Goal: Transaction & Acquisition: Book appointment/travel/reservation

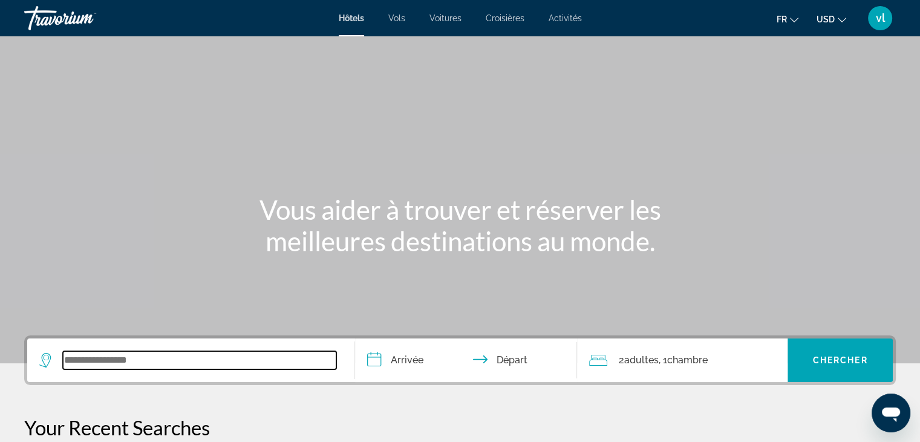
click at [169, 351] on input "Search widget" at bounding box center [199, 360] width 273 height 18
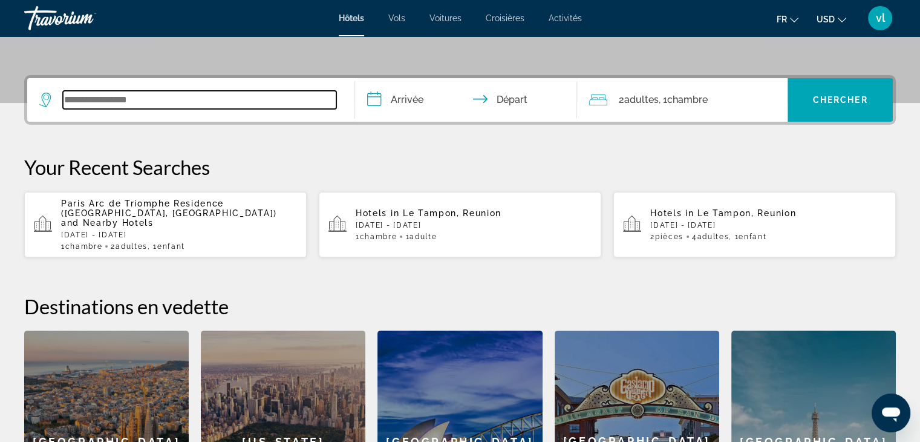
scroll to position [295, 0]
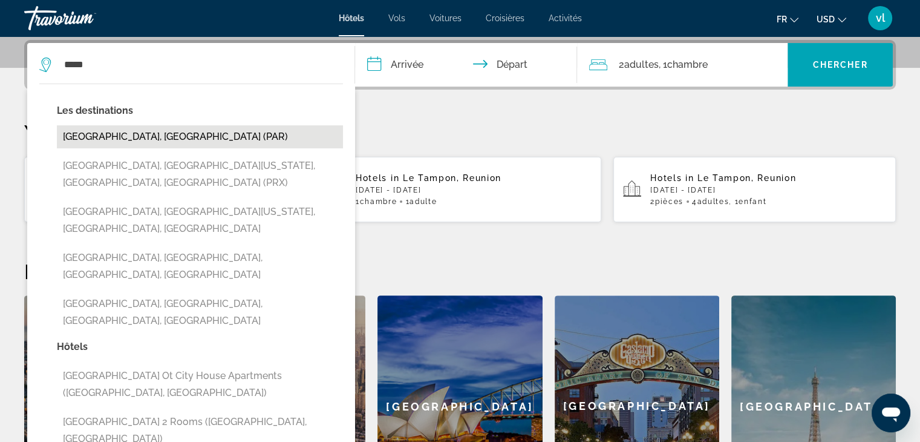
click at [126, 134] on button "[GEOGRAPHIC_DATA], [GEOGRAPHIC_DATA] (PAR)" at bounding box center [200, 136] width 286 height 23
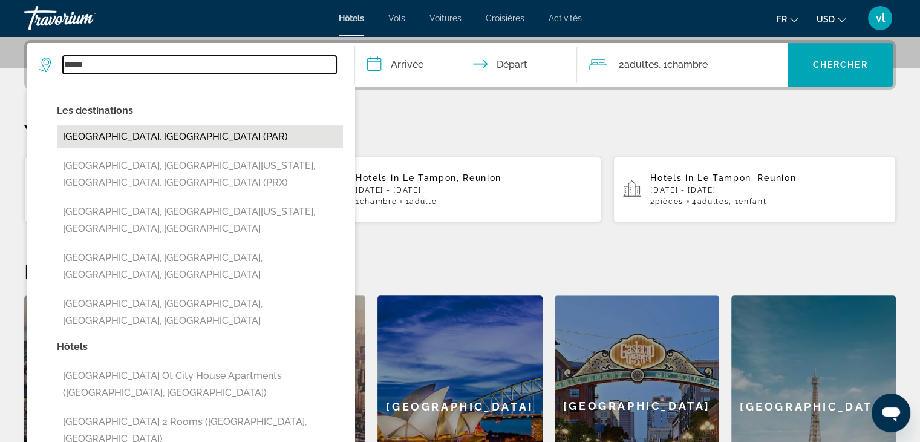
type input "**********"
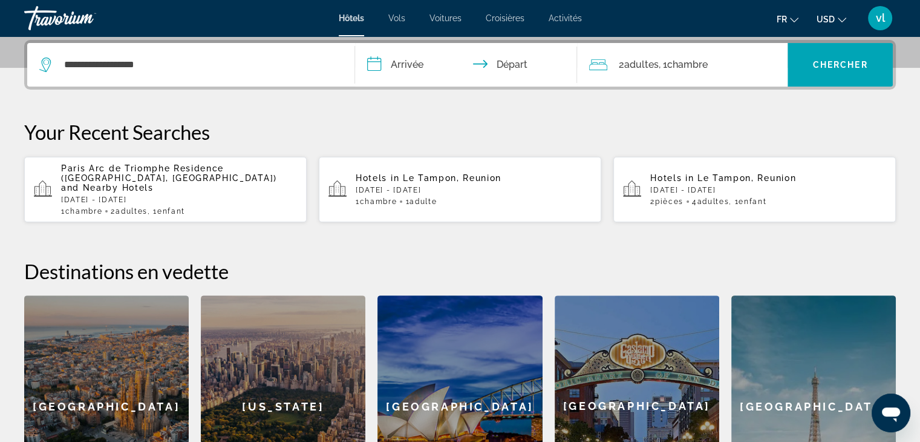
click at [433, 57] on input "**********" at bounding box center [468, 66] width 227 height 47
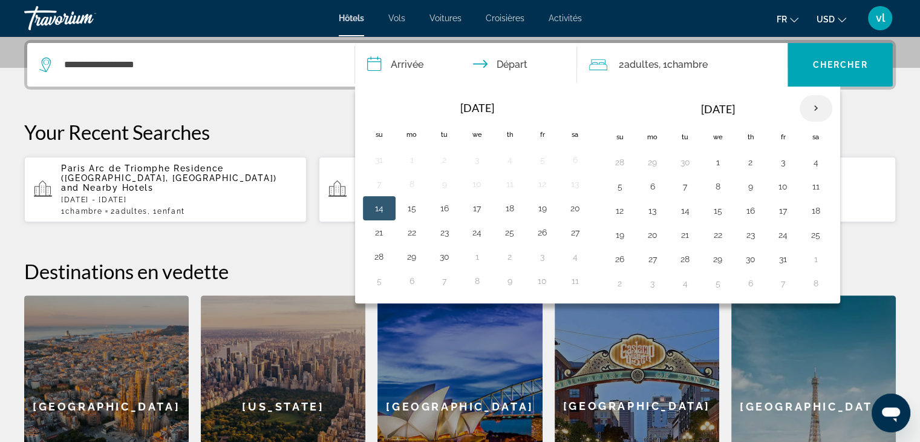
click at [811, 105] on th "Next month" at bounding box center [816, 108] width 33 height 27
click at [774, 256] on button "28" at bounding box center [783, 258] width 19 height 17
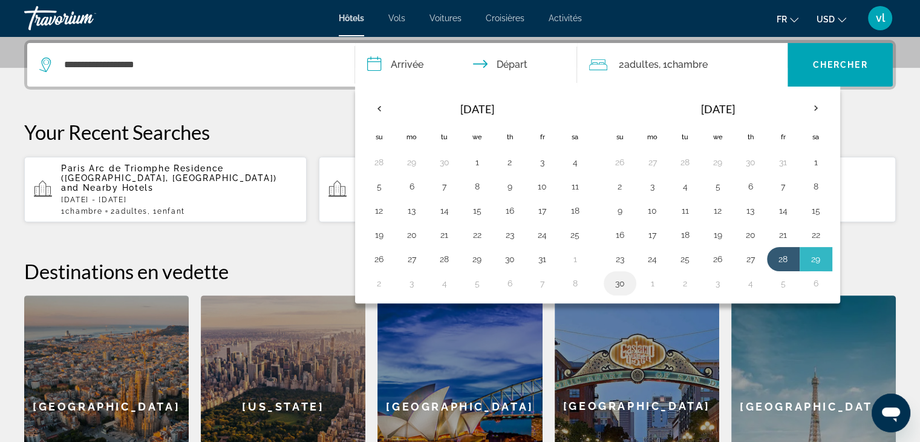
click at [628, 281] on td "30" at bounding box center [620, 283] width 33 height 24
click at [621, 281] on button "30" at bounding box center [619, 283] width 19 height 17
type input "**********"
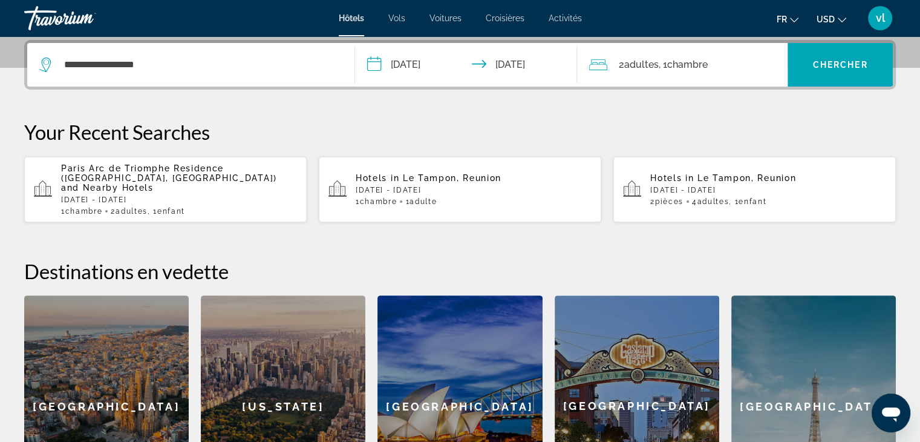
click at [700, 59] on span "Chambre" at bounding box center [687, 64] width 41 height 11
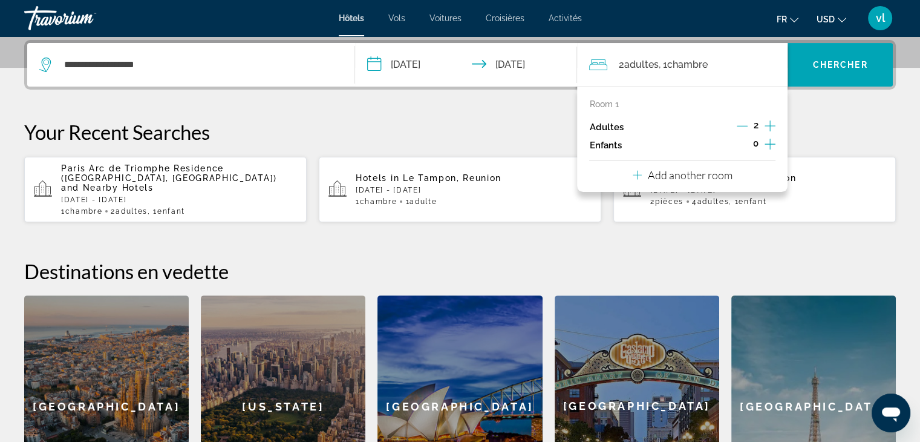
click at [767, 146] on icon "Increment children" at bounding box center [770, 144] width 11 height 15
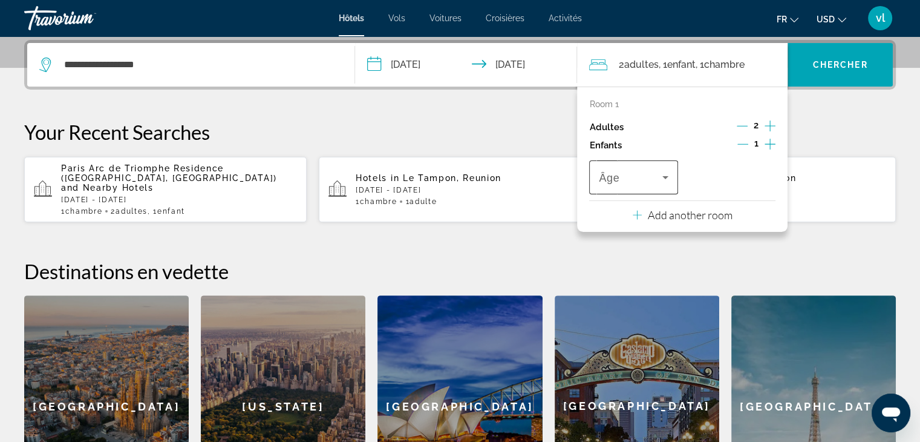
click at [615, 173] on span "Âge" at bounding box center [609, 178] width 21 height 12
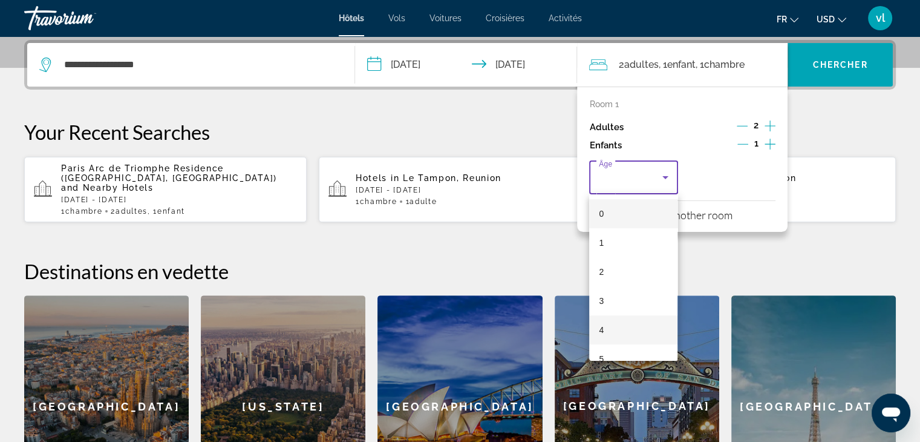
click at [607, 327] on mat-option "4" at bounding box center [633, 329] width 88 height 29
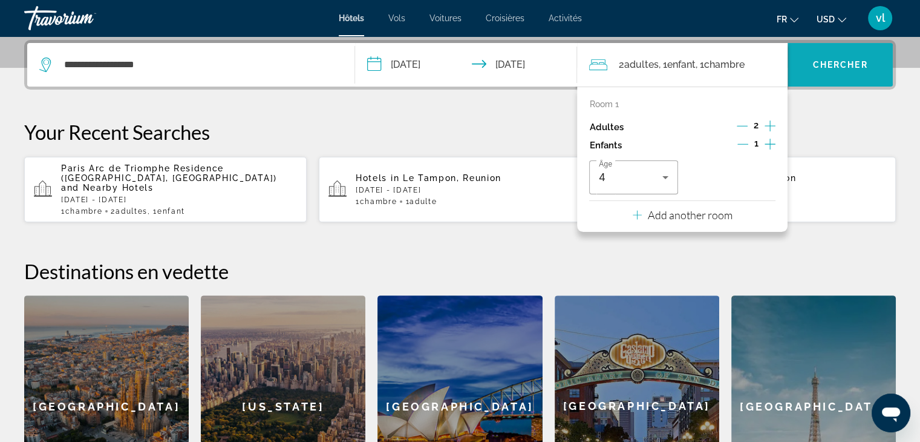
click at [833, 66] on span "Chercher" at bounding box center [840, 65] width 55 height 10
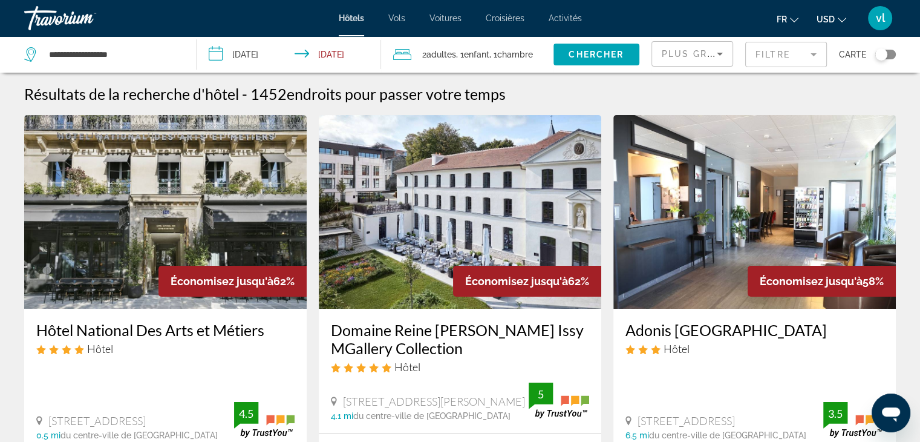
click at [895, 55] on div "Toggle map" at bounding box center [885, 55] width 21 height 10
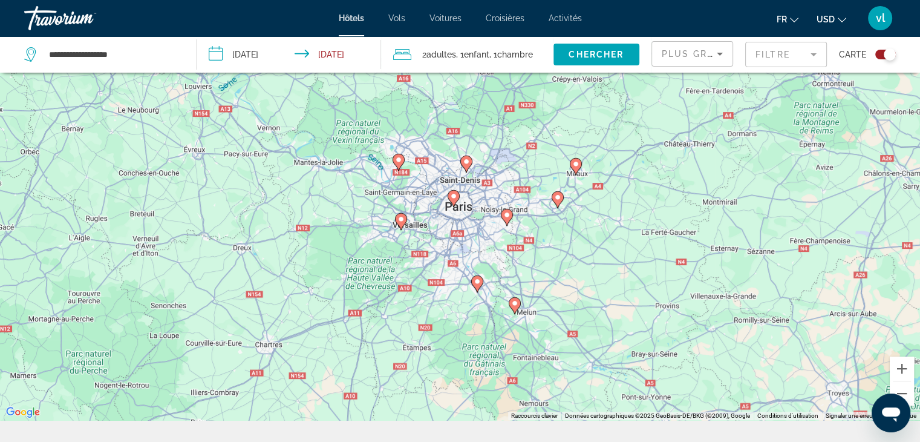
scroll to position [95, 0]
click at [414, 202] on div "Pour activer le glissement avec le clavier, appuyez sur Alt+Entrée. Une fois ce…" at bounding box center [460, 199] width 920 height 442
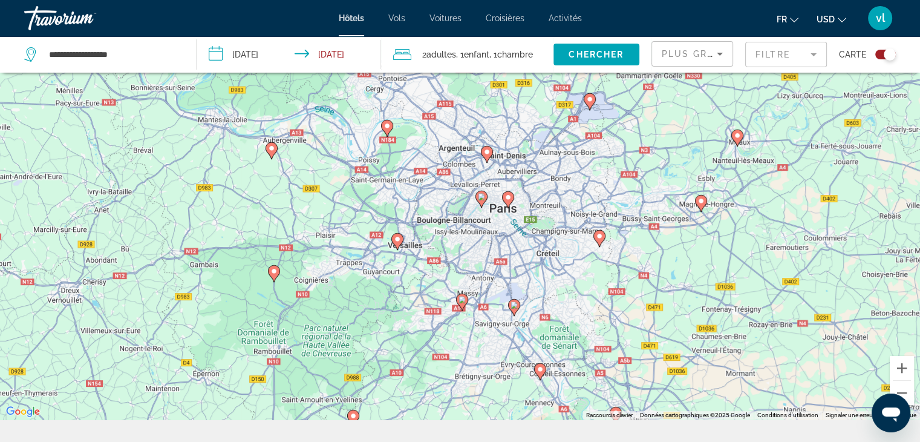
click at [475, 223] on div "Pour activer le glissement avec le clavier, appuyez sur Alt+Entrée. Une fois ce…" at bounding box center [460, 199] width 920 height 442
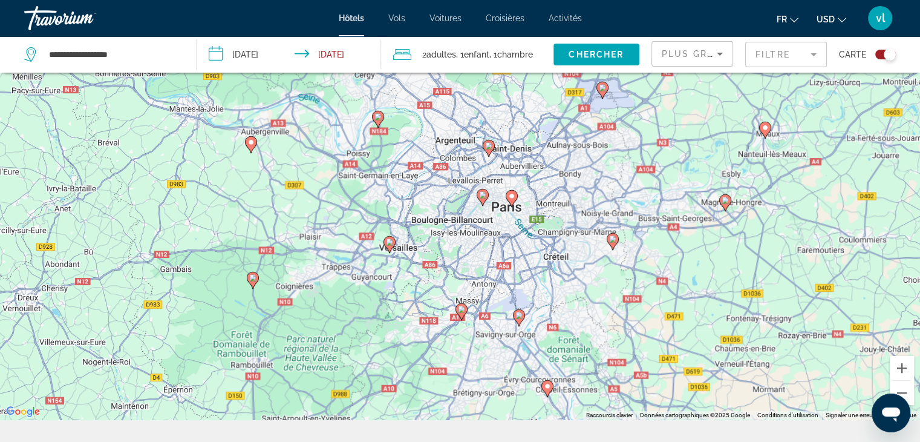
click at [475, 223] on div "Pour activer le glissement avec le clavier, appuyez sur Alt+Entrée. Une fois ce…" at bounding box center [460, 199] width 920 height 442
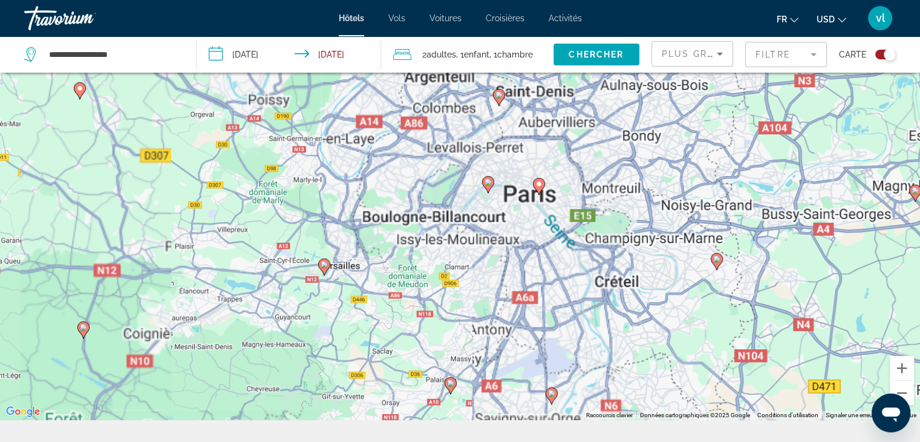
click at [475, 223] on div "Pour activer le glissement avec le clavier, appuyez sur Alt+Entrée. Une fois ce…" at bounding box center [460, 199] width 920 height 442
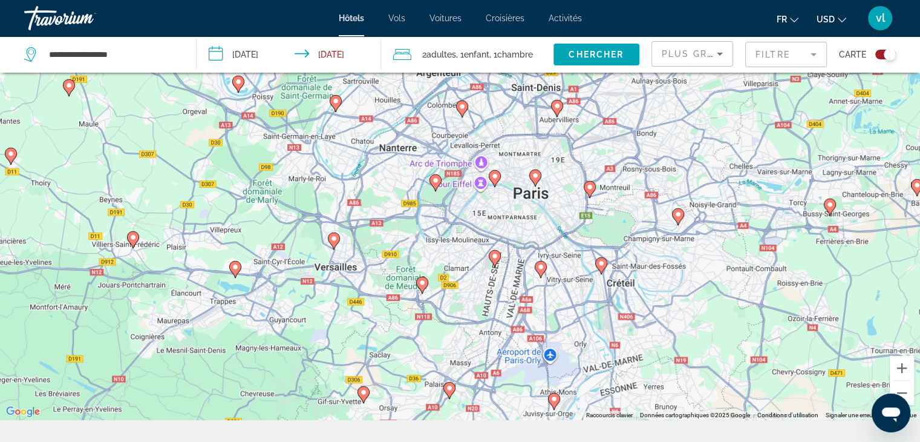
click at [475, 223] on div "Pour activer le glissement avec le clavier, appuyez sur Alt+Entrée. Une fois ce…" at bounding box center [460, 199] width 920 height 442
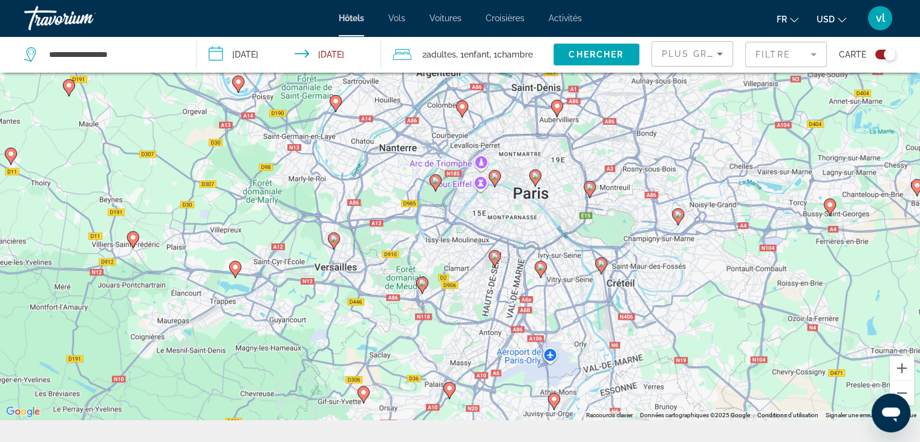
click at [478, 165] on div "Pour activer le glissement avec le clavier, appuyez sur Alt+Entrée. Une fois ce…" at bounding box center [460, 199] width 920 height 442
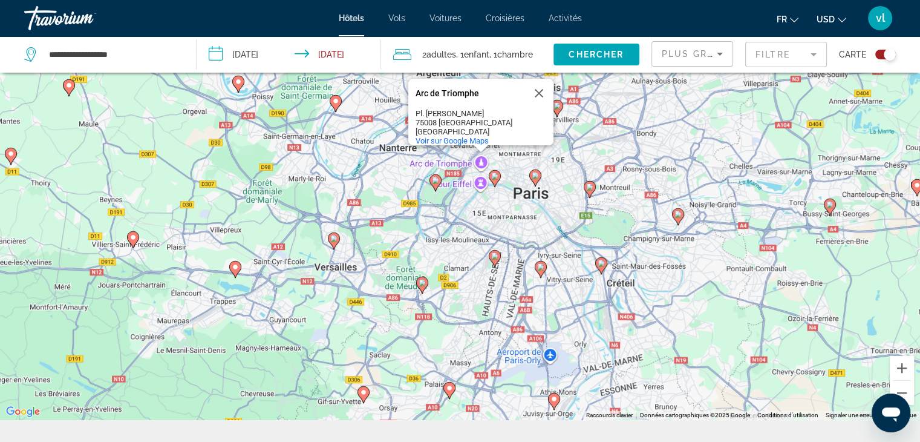
click at [478, 165] on div "Pour activer le glissement avec le clavier, appuyez sur Alt+Entrée. Une fois ce…" at bounding box center [460, 199] width 920 height 442
click at [451, 160] on div "Pour activer le glissement avec le clavier, appuyez sur Alt+Entrée. Une fois ce…" at bounding box center [460, 199] width 920 height 442
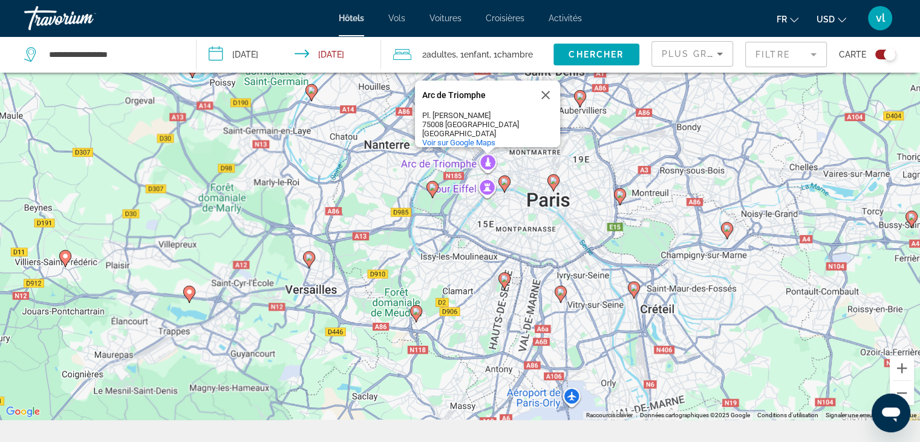
click at [451, 160] on div "Pour activer le glissement avec le clavier, appuyez sur Alt+Entrée. Une fois ce…" at bounding box center [460, 199] width 920 height 442
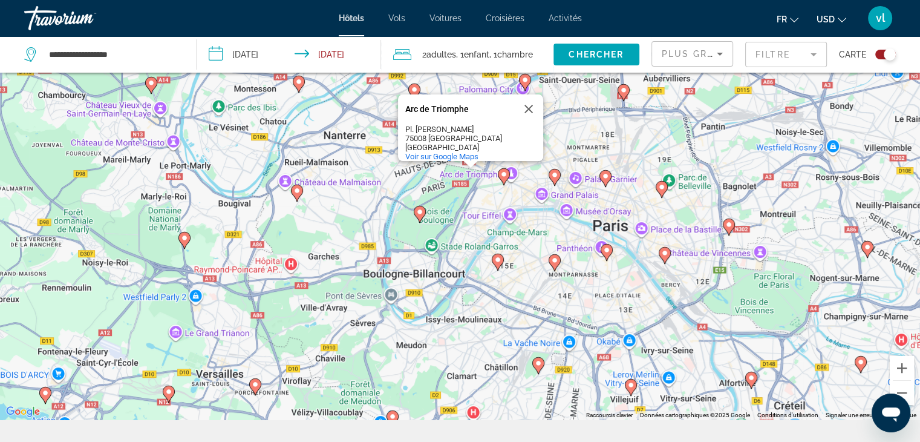
click at [485, 193] on div "Pour activer le glissement avec le clavier, appuyez sur Alt+Entrée. Une fois ce…" at bounding box center [460, 199] width 920 height 442
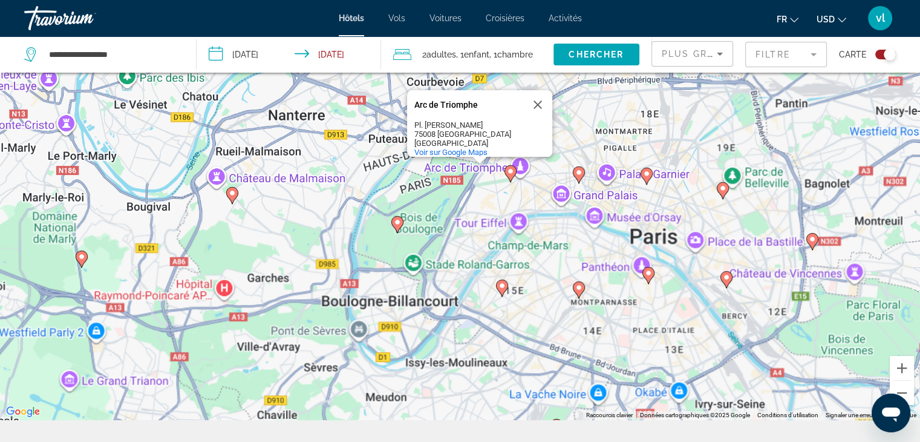
click at [485, 193] on div "Pour activer le glissement avec le clavier, appuyez sur Alt+Entrée. Une fois ce…" at bounding box center [460, 199] width 920 height 442
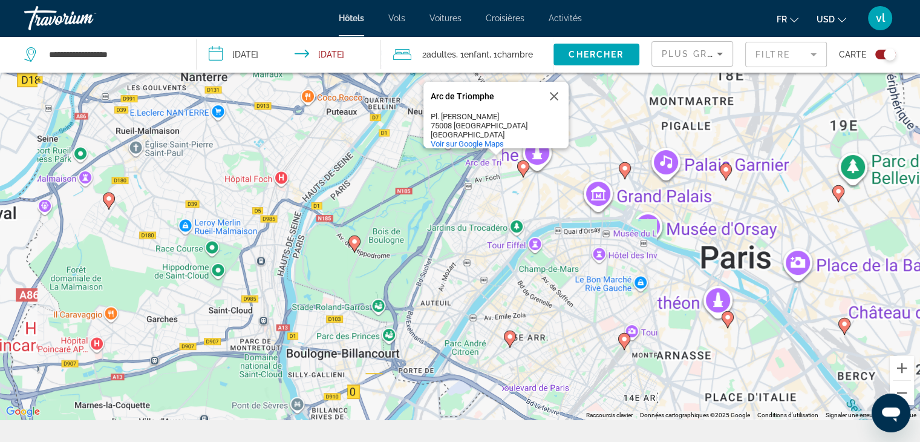
click at [485, 193] on div "Pour activer le glissement avec le clavier, appuyez sur Alt+Entrée. Une fois ce…" at bounding box center [460, 199] width 920 height 442
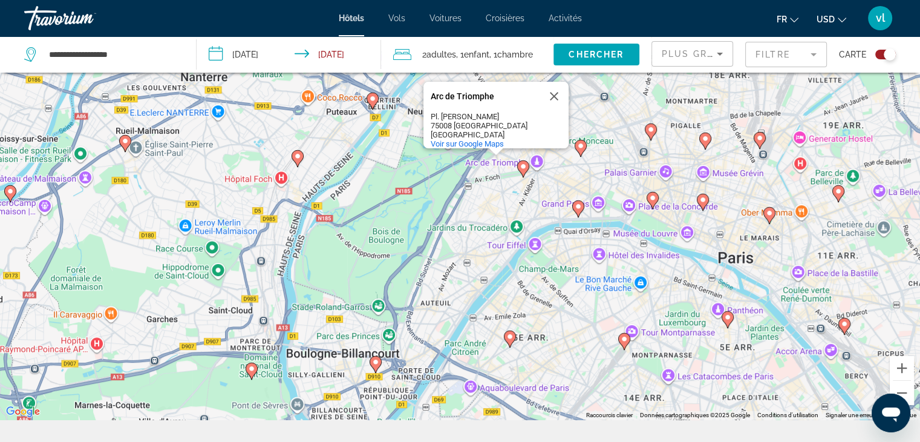
click at [525, 173] on gmp-advanced-marker "Main content" at bounding box center [523, 169] width 12 height 18
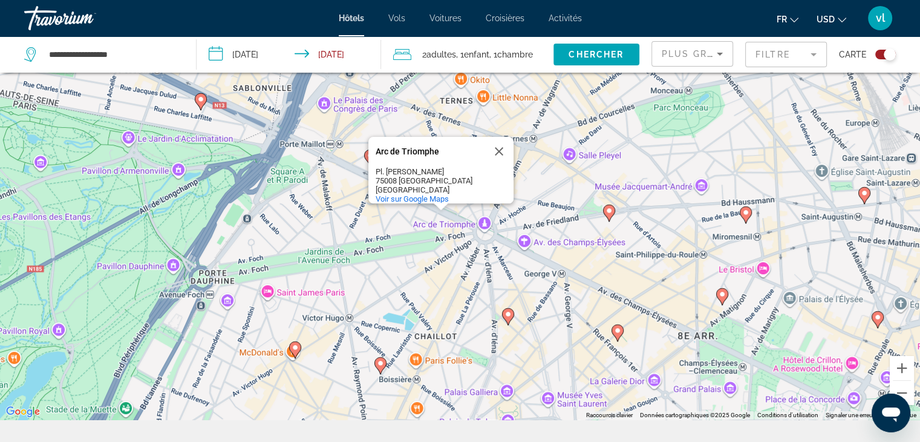
drag, startPoint x: 500, startPoint y: 199, endPoint x: 469, endPoint y: 264, distance: 72.3
click at [469, 264] on div "Pour naviguer, appuyez sur les touches fléchées. Pour activer le glissement ave…" at bounding box center [460, 199] width 920 height 442
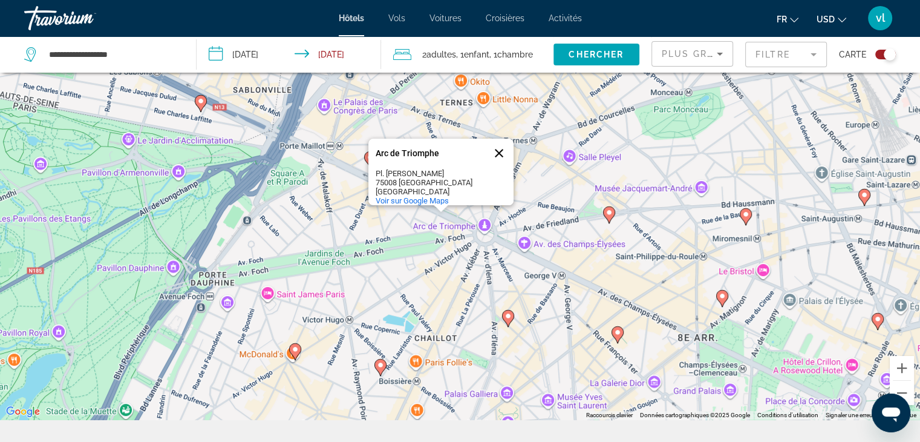
click at [498, 146] on button "Fermer" at bounding box center [499, 153] width 29 height 29
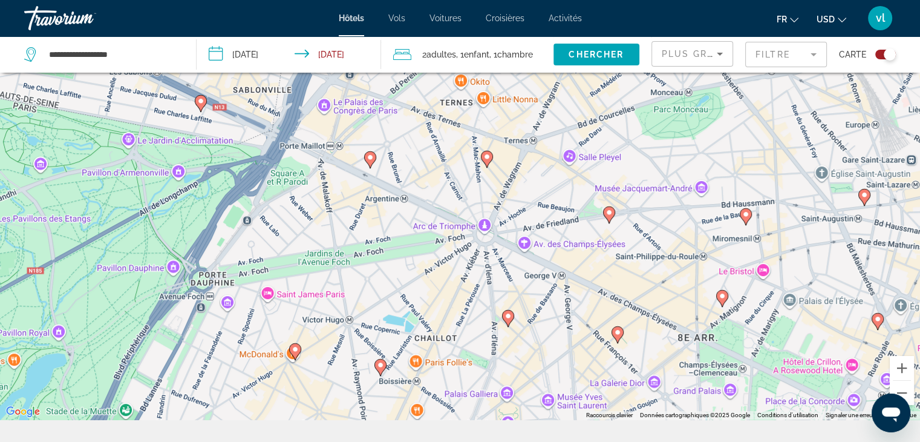
click at [371, 162] on icon "Main content" at bounding box center [369, 160] width 11 height 16
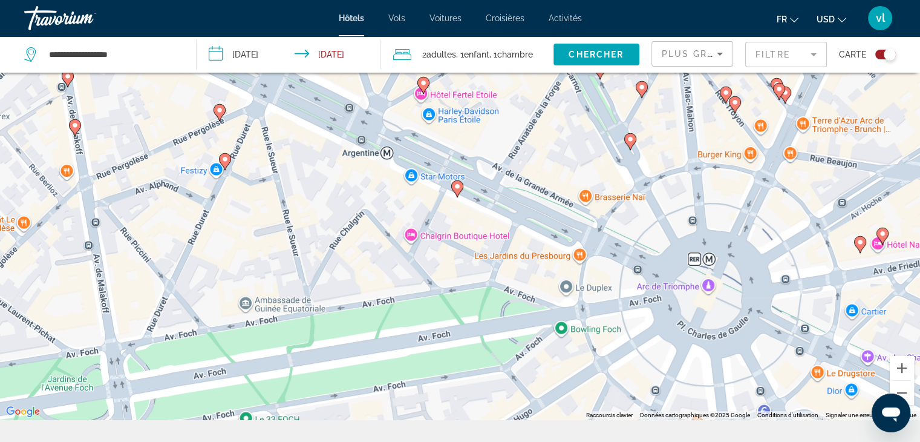
drag, startPoint x: 629, startPoint y: 329, endPoint x: 404, endPoint y: 155, distance: 284.2
click at [404, 155] on div "Pour naviguer, appuyez sur les touches fléchées. Pour activer le glissement ave…" at bounding box center [460, 199] width 920 height 442
click at [630, 140] on image "Main content" at bounding box center [630, 139] width 7 height 7
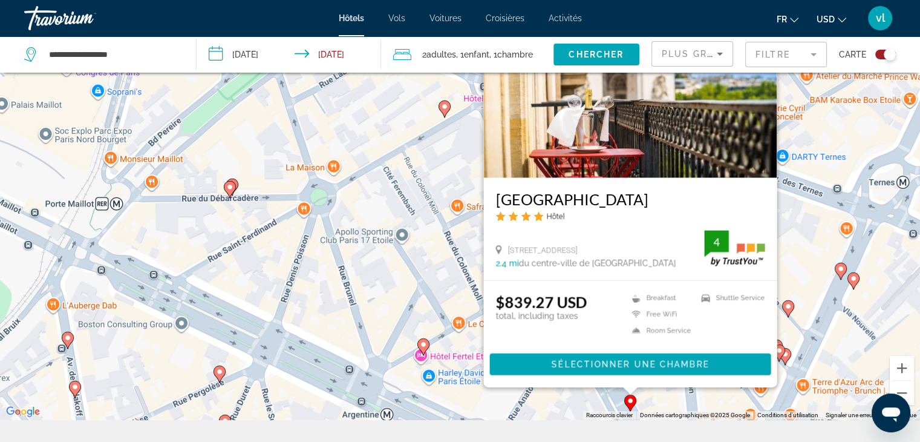
click at [636, 194] on h3 "Hotel Belfast" at bounding box center [629, 199] width 269 height 18
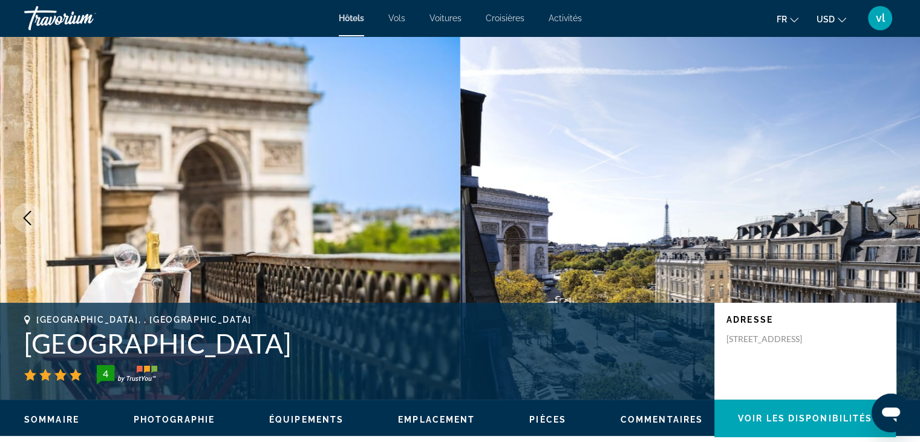
click at [384, 262] on img "Main content" at bounding box center [231, 217] width 460 height 363
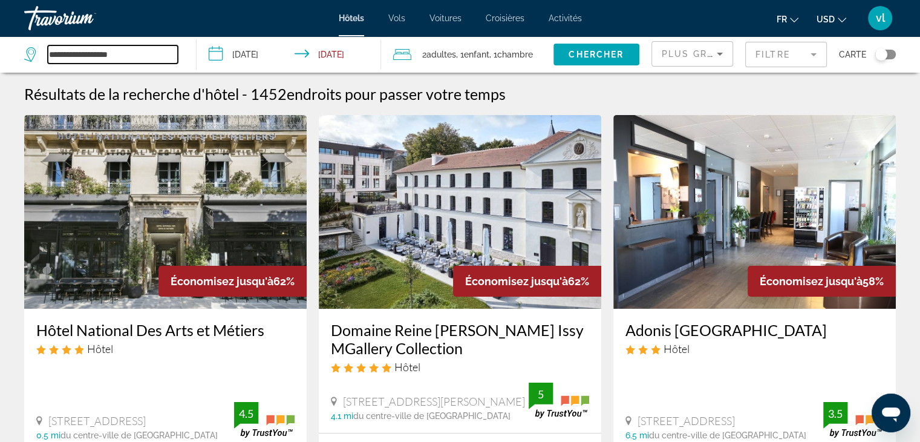
click at [133, 47] on input "**********" at bounding box center [113, 54] width 130 height 18
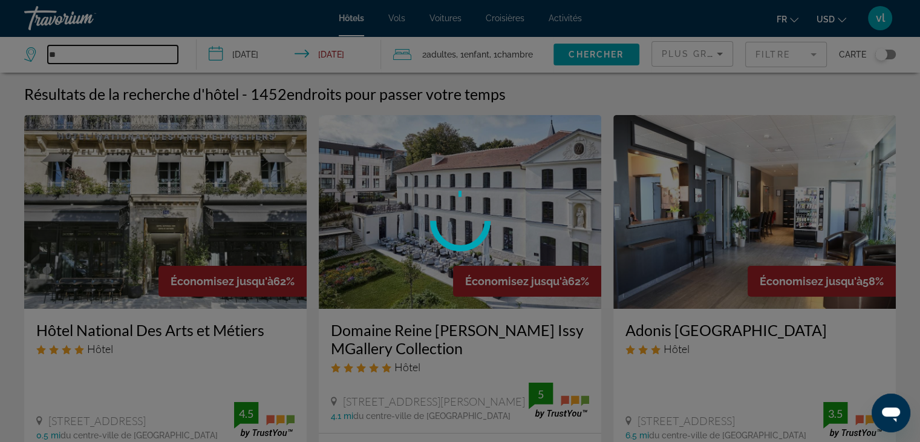
type input "*"
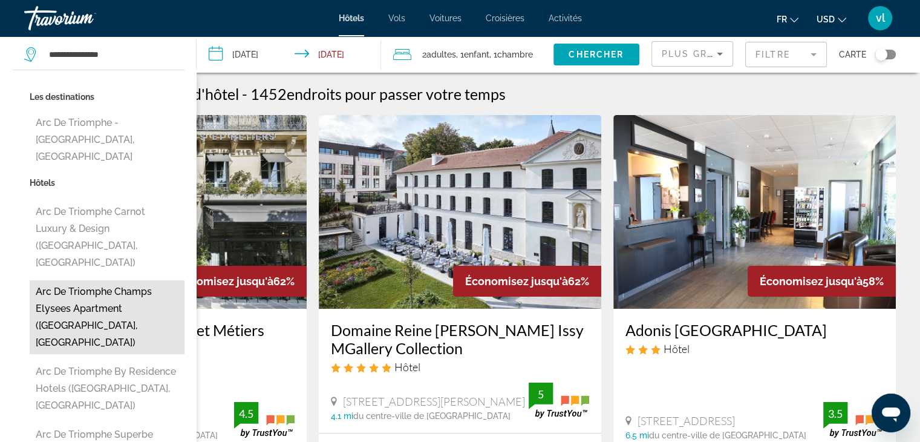
click at [109, 280] on button "Arc de Triomphe Champs Elysees Apartment (Paris, FR)" at bounding box center [107, 317] width 155 height 74
type input "**********"
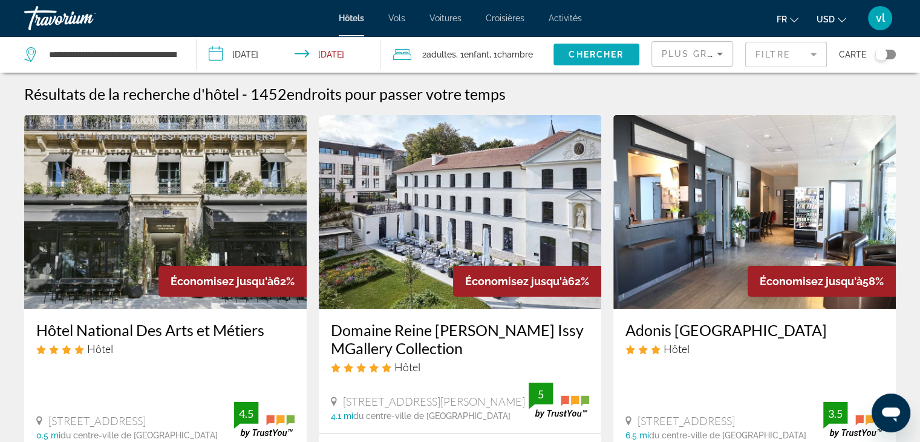
click at [580, 62] on span "Search widget" at bounding box center [597, 54] width 86 height 29
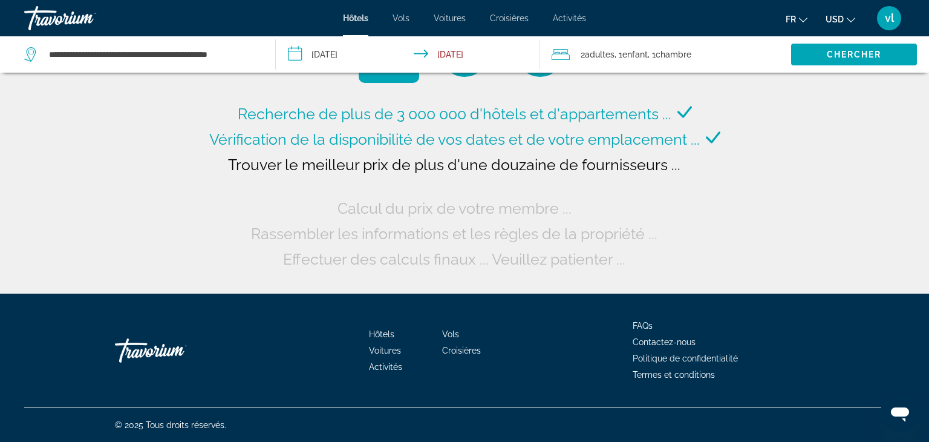
click at [846, 24] on button "USD USD ($) MXN (Mex$) CAD (Can$) GBP (£) EUR (€) AUD (A$) NZD (NZ$) CNY (CN¥)" at bounding box center [841, 19] width 30 height 18
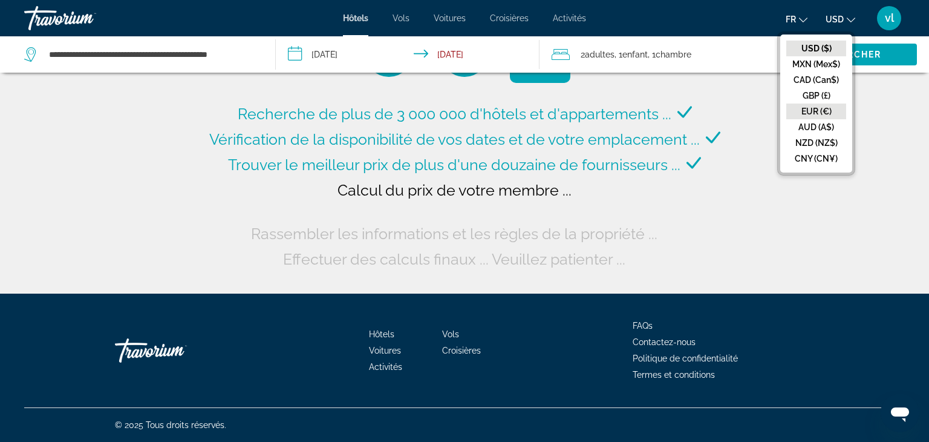
click at [822, 109] on button "EUR (€)" at bounding box center [816, 111] width 60 height 16
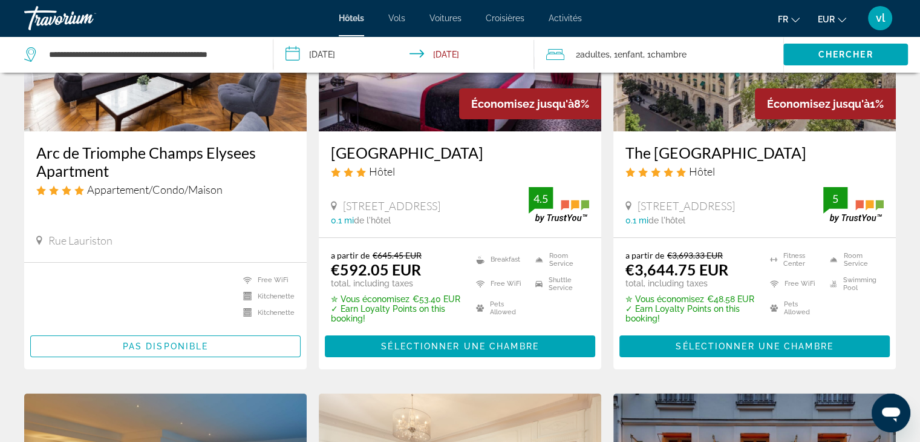
scroll to position [165, 0]
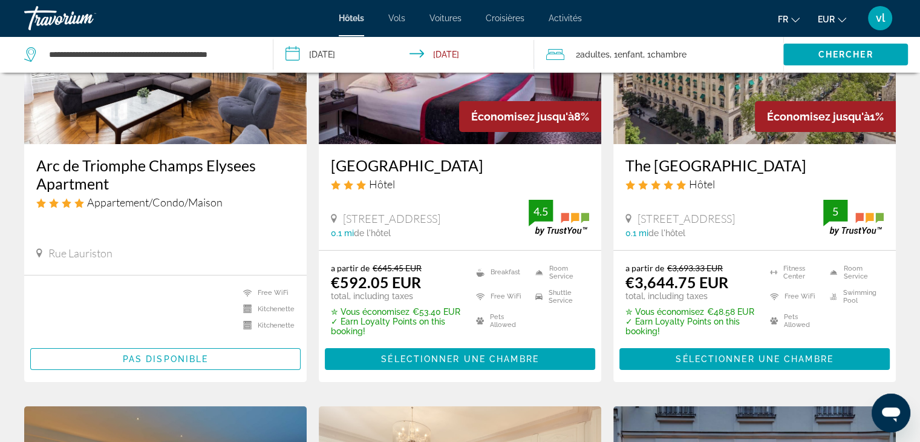
click at [642, 54] on span "Enfant" at bounding box center [629, 55] width 25 height 10
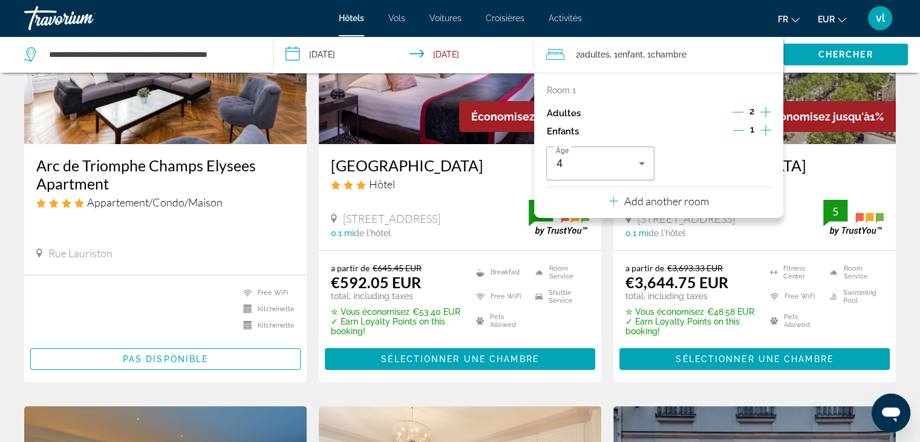
click at [765, 126] on icon "Increment children" at bounding box center [765, 130] width 11 height 11
click at [729, 168] on span "Travelers: 2 adults, 2 children" at bounding box center [714, 163] width 82 height 15
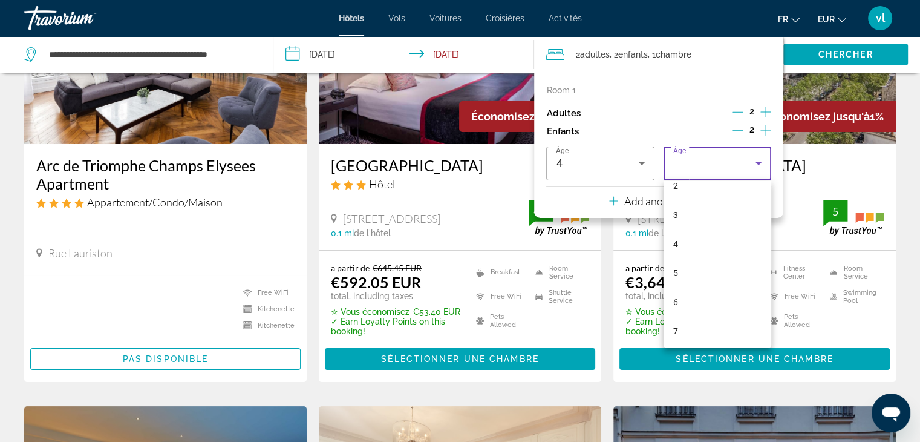
scroll to position [117, 0]
click at [711, 260] on mat-option "6" at bounding box center [718, 257] width 108 height 29
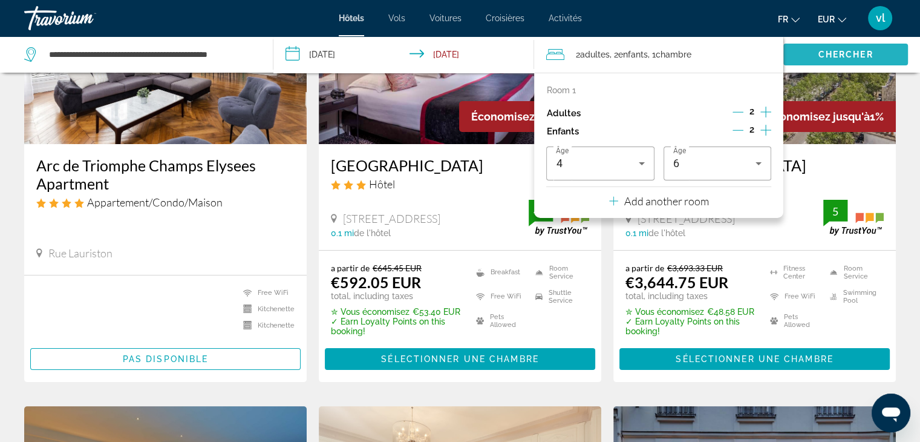
click at [840, 56] on span "Chercher" at bounding box center [846, 55] width 55 height 10
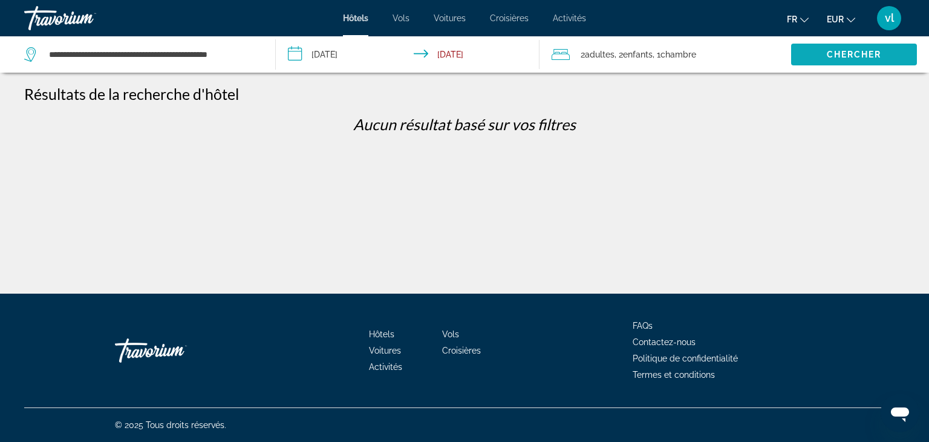
click at [811, 57] on span "Search widget" at bounding box center [854, 54] width 126 height 29
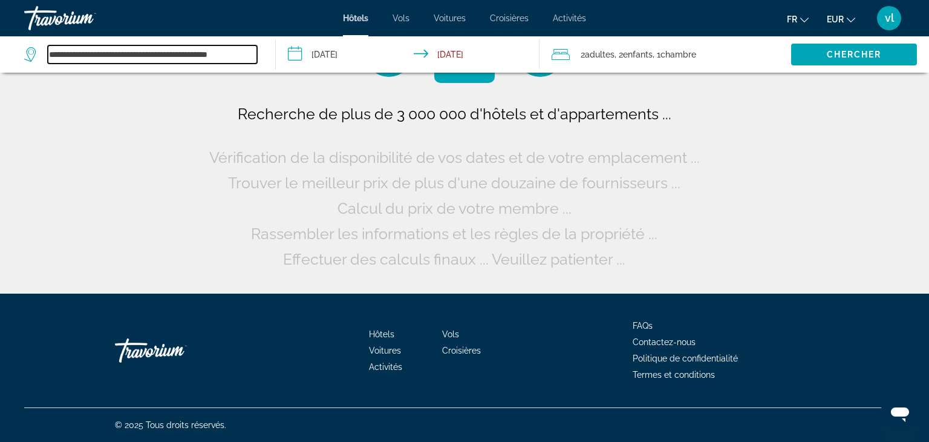
click at [211, 56] on input "**********" at bounding box center [152, 54] width 209 height 18
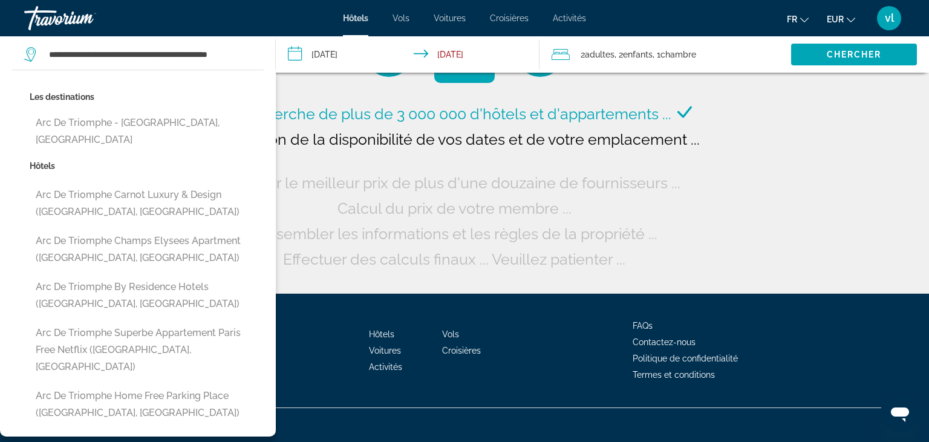
click at [829, 199] on div "Recherche de plus de 3 000 000 d'hôtels et d'appartements ... Vérification de l…" at bounding box center [464, 146] width 929 height 293
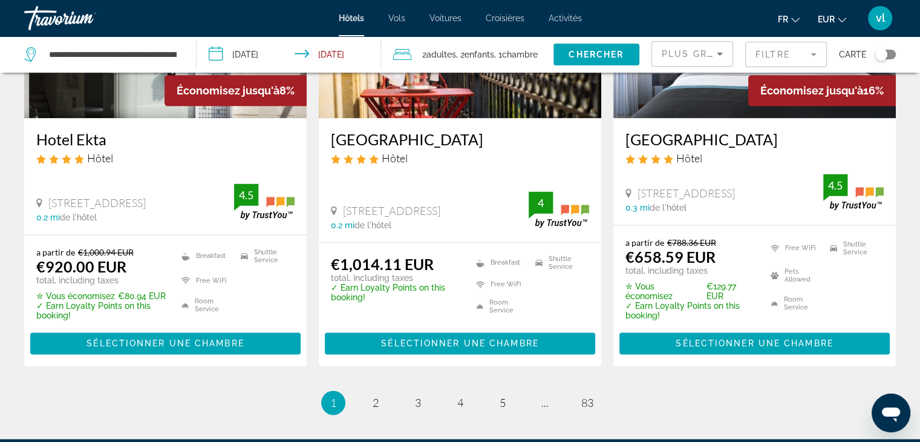
scroll to position [1596, 0]
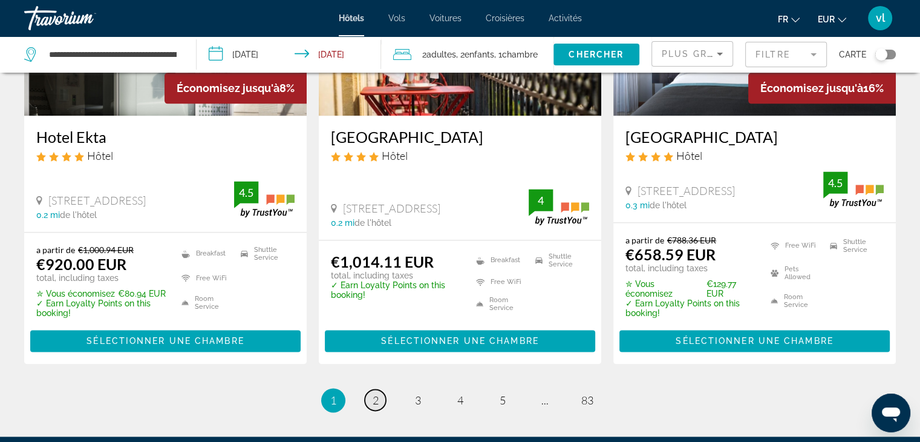
click at [375, 393] on span "2" at bounding box center [376, 399] width 6 height 13
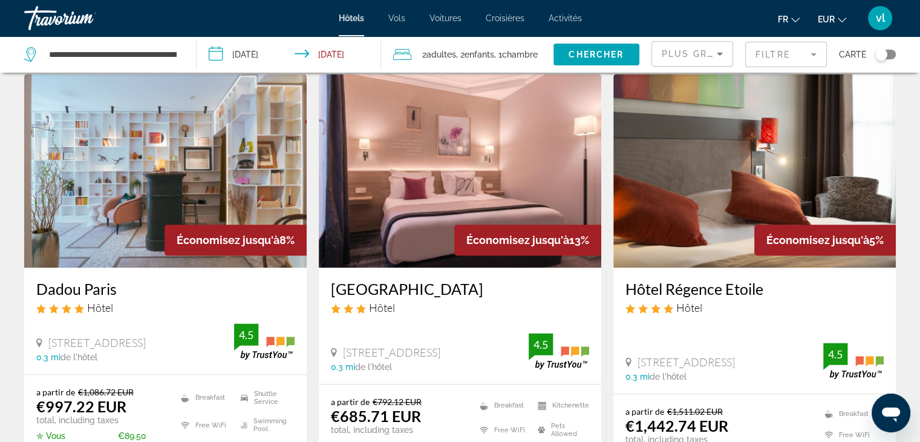
scroll to position [1452, 0]
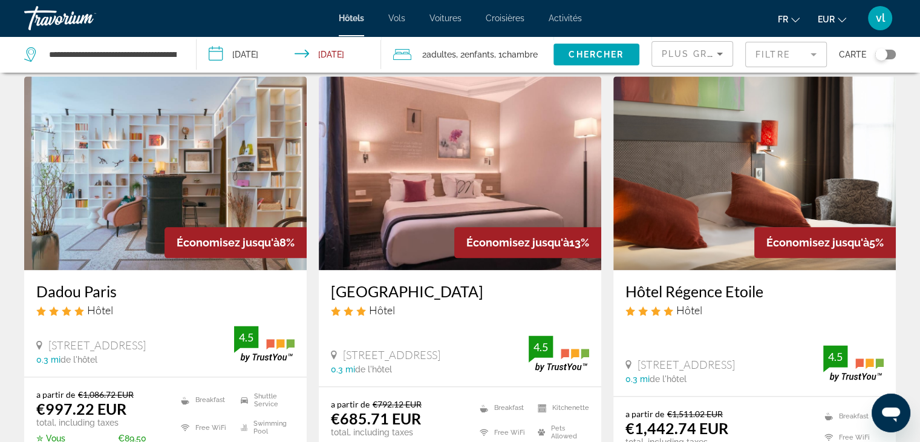
click at [791, 62] on mat-form-field "Filtre" at bounding box center [786, 54] width 82 height 25
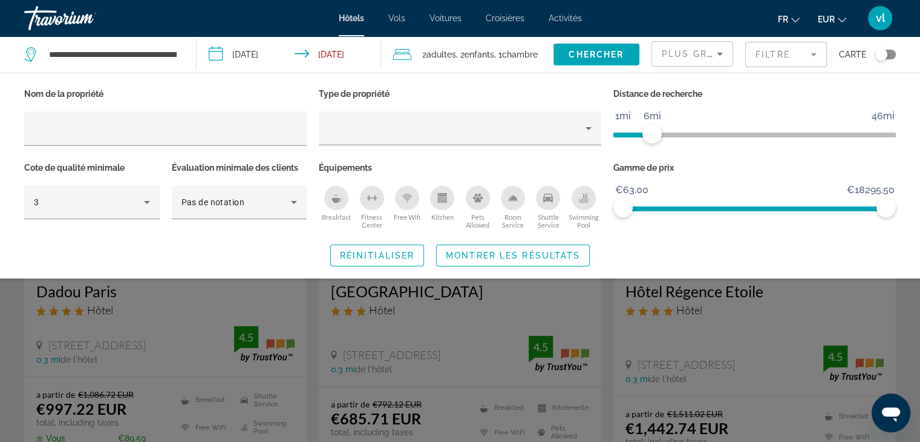
click at [650, 137] on span "ngx-slider" at bounding box center [632, 134] width 39 height 5
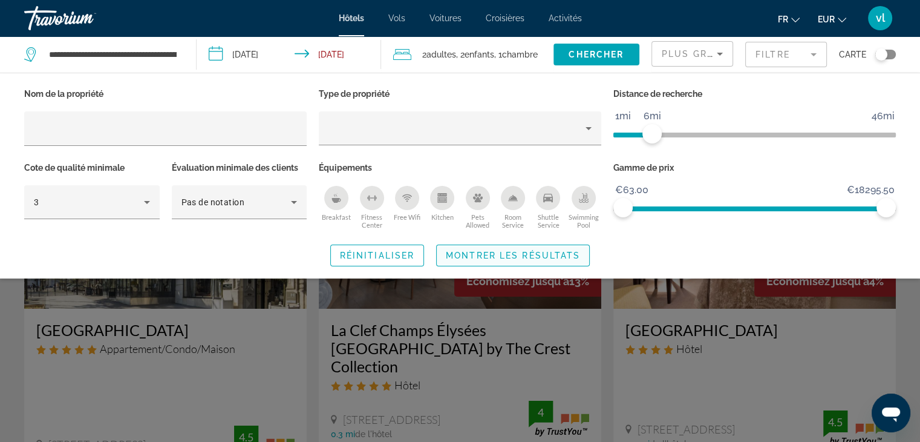
click at [492, 266] on span "Search widget" at bounding box center [513, 255] width 152 height 29
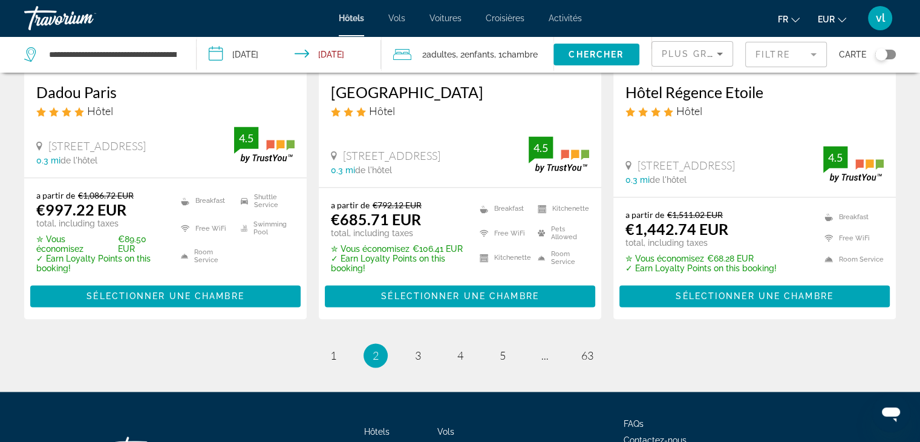
scroll to position [1654, 0]
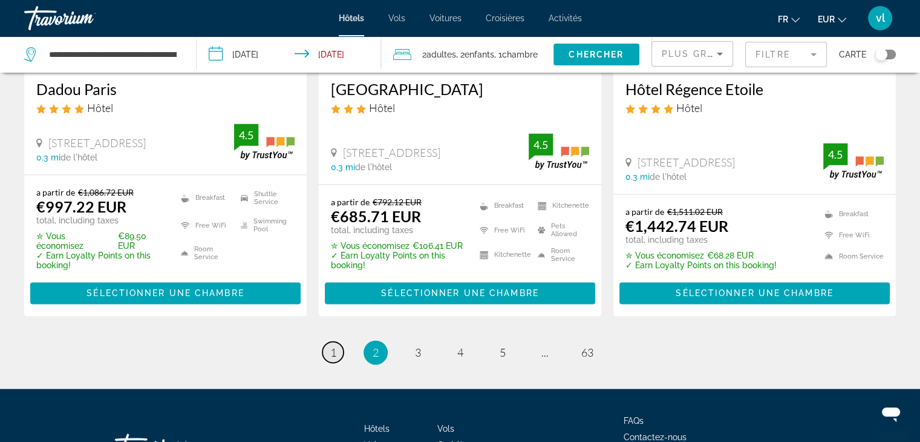
click at [337, 341] on link "page 1" at bounding box center [332, 351] width 21 height 21
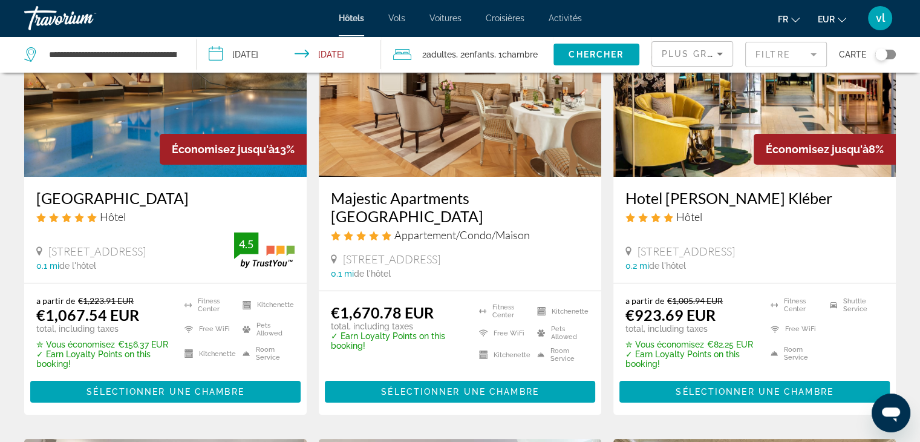
scroll to position [135, 0]
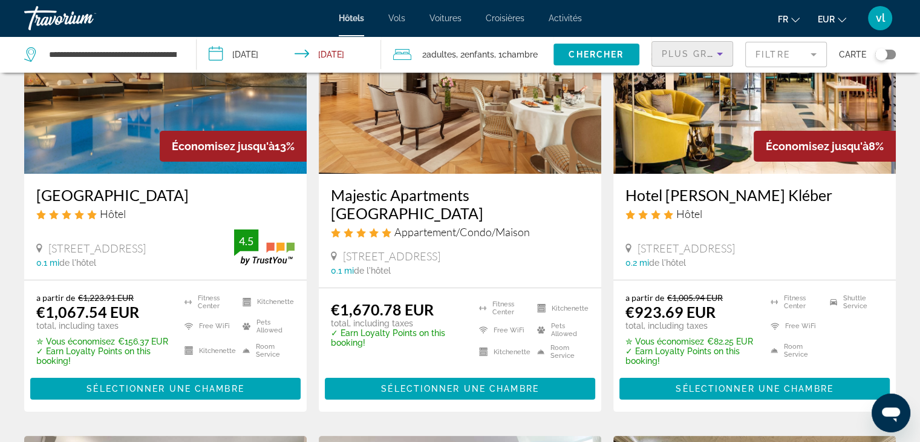
click at [720, 47] on icon "Sort by" at bounding box center [720, 54] width 15 height 15
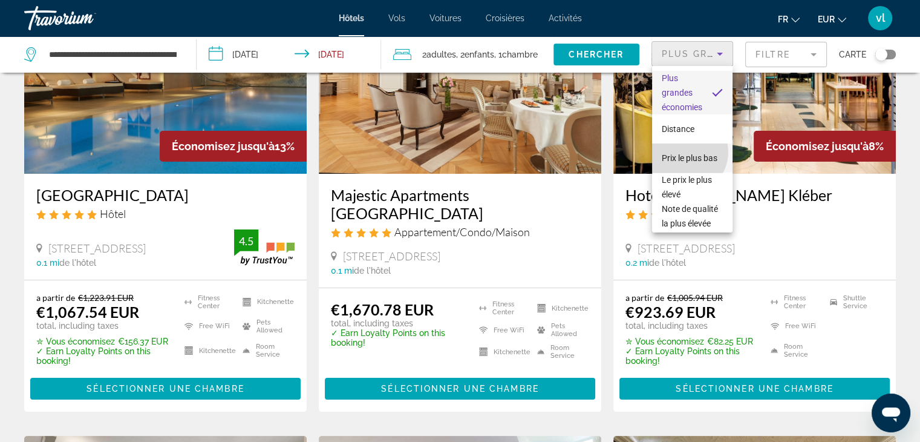
click at [684, 153] on span "Prix le plus bas" at bounding box center [690, 158] width 56 height 10
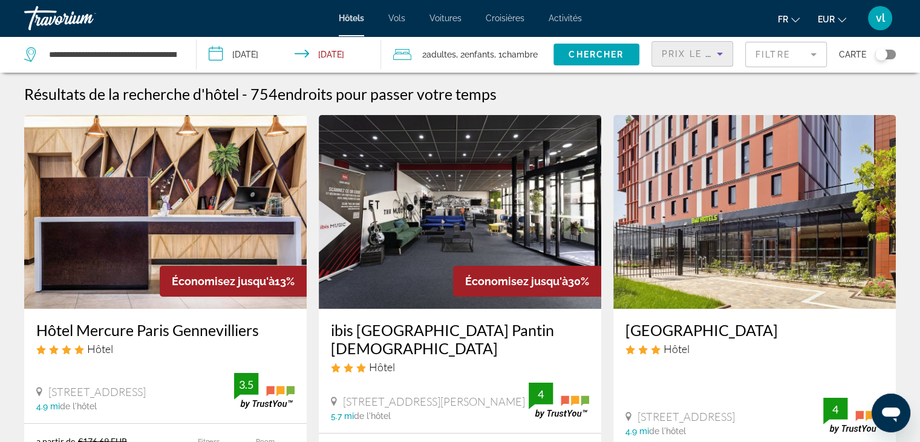
click at [774, 59] on mat-form-field "Filtre" at bounding box center [786, 54] width 82 height 25
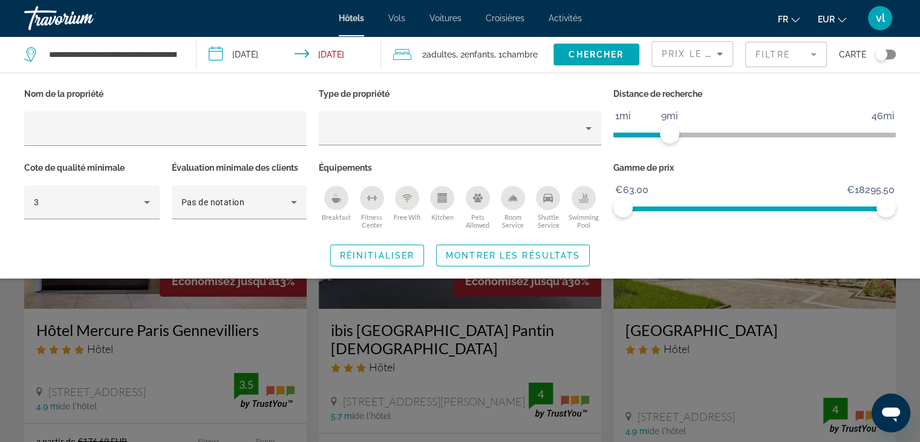
click at [672, 134] on span "ngx-slider" at bounding box center [754, 134] width 283 height 5
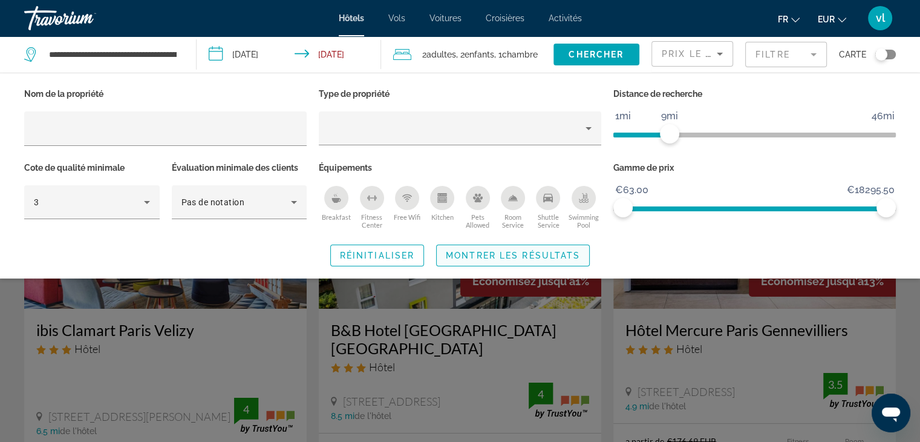
click at [519, 265] on span "Search widget" at bounding box center [513, 255] width 152 height 29
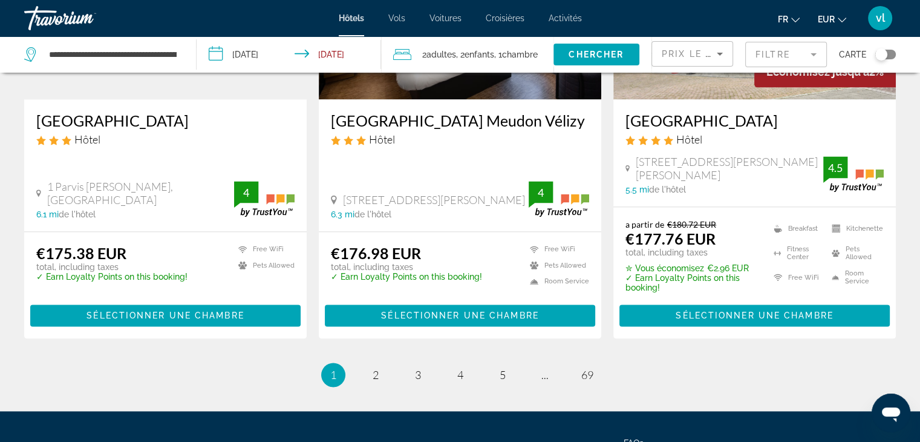
scroll to position [1609, 0]
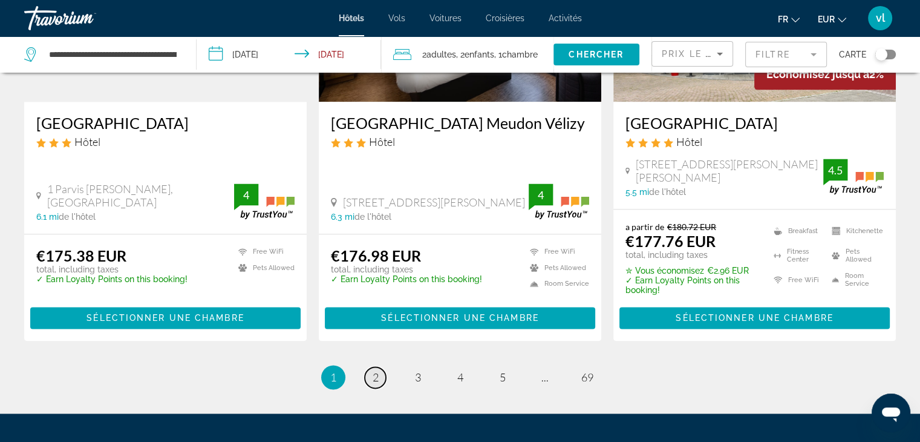
click at [380, 367] on link "page 2" at bounding box center [375, 377] width 21 height 21
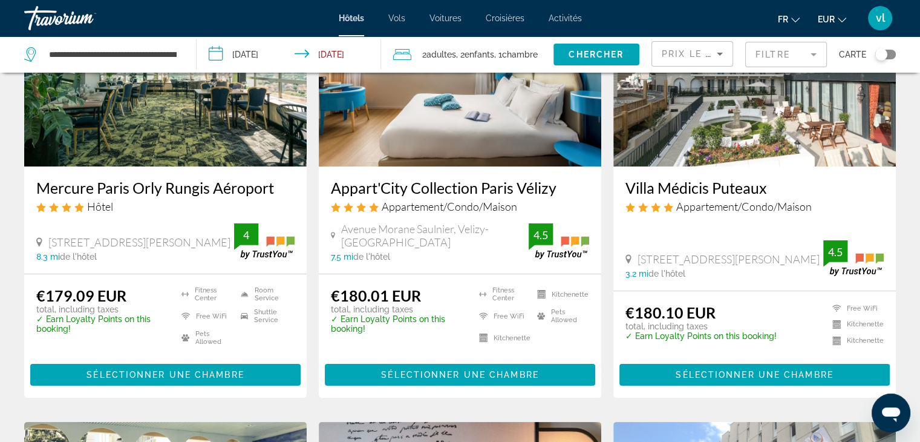
scroll to position [134, 0]
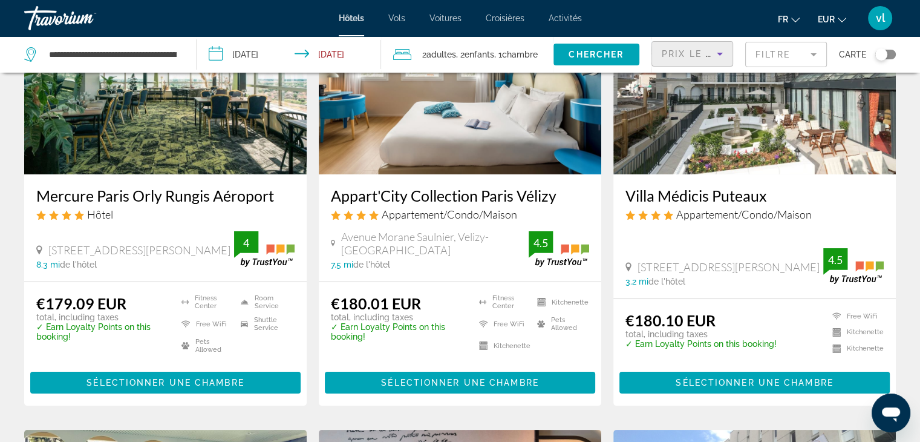
click at [685, 57] on span "Prix le plus bas" at bounding box center [709, 54] width 95 height 10
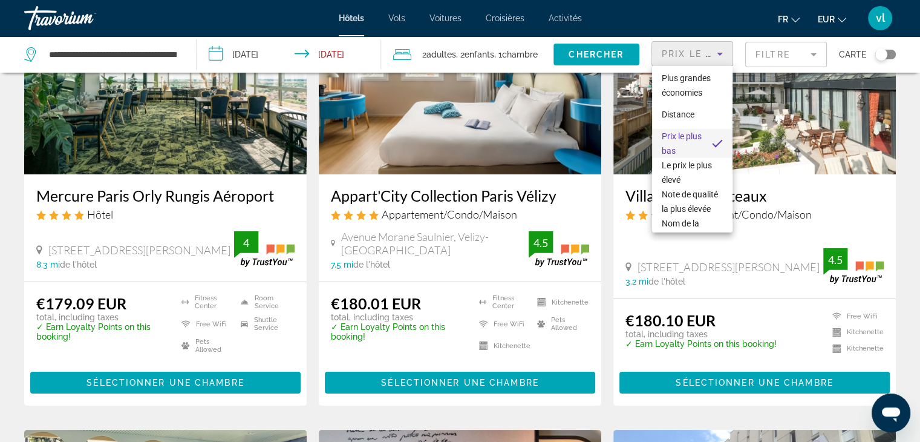
click at [685, 57] on div at bounding box center [460, 221] width 920 height 442
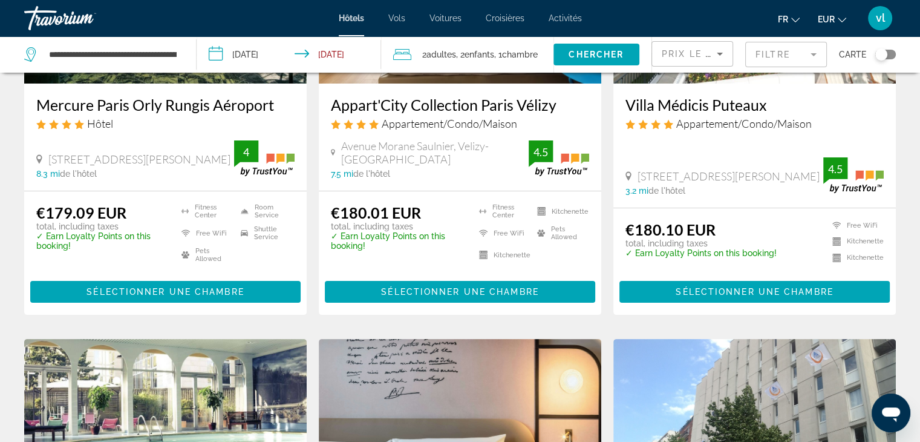
scroll to position [0, 0]
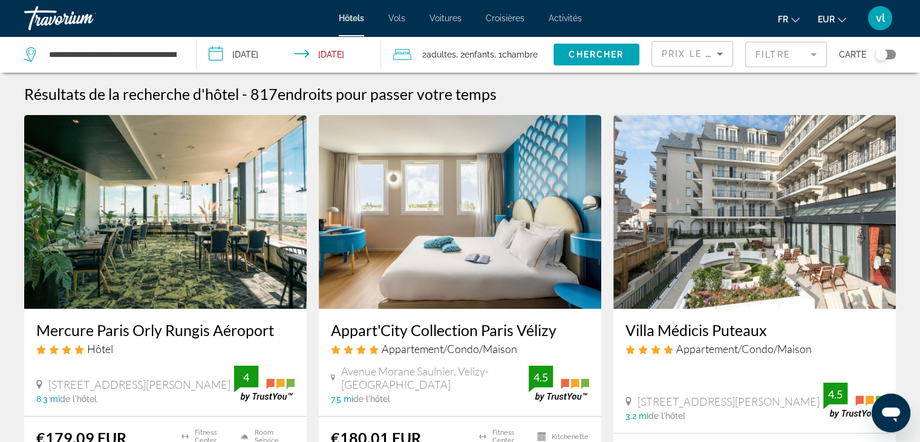
click at [697, 56] on span "Prix le plus bas" at bounding box center [709, 54] width 95 height 10
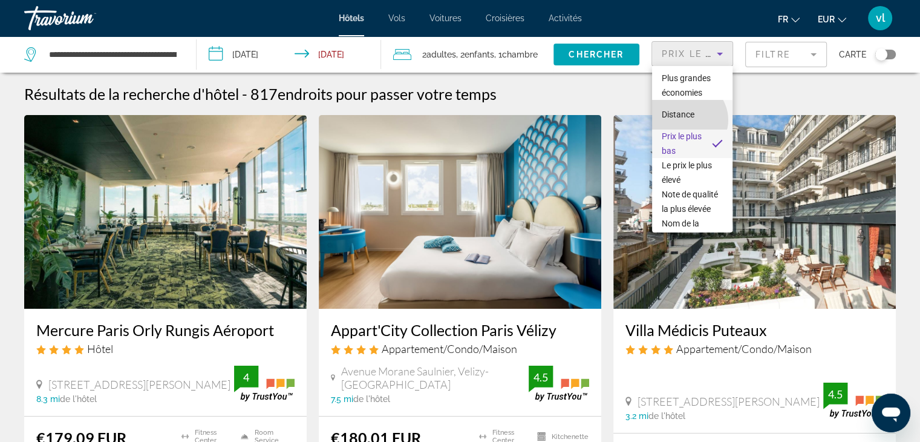
click at [687, 120] on span "Distance" at bounding box center [678, 114] width 33 height 15
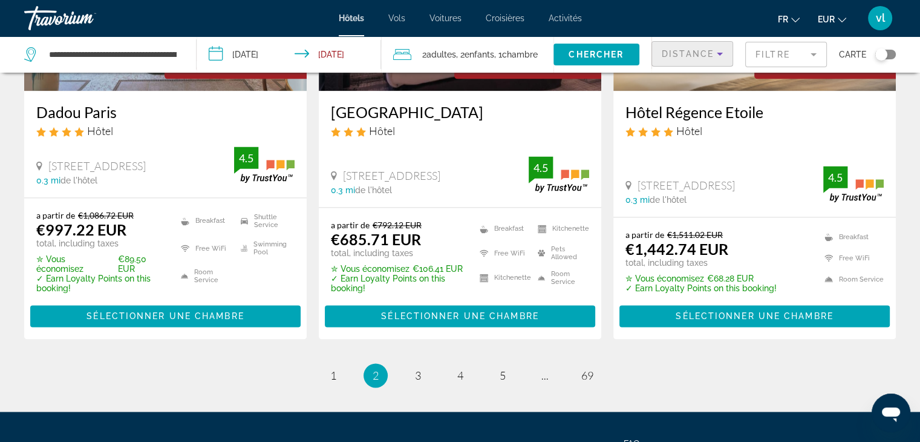
scroll to position [1646, 0]
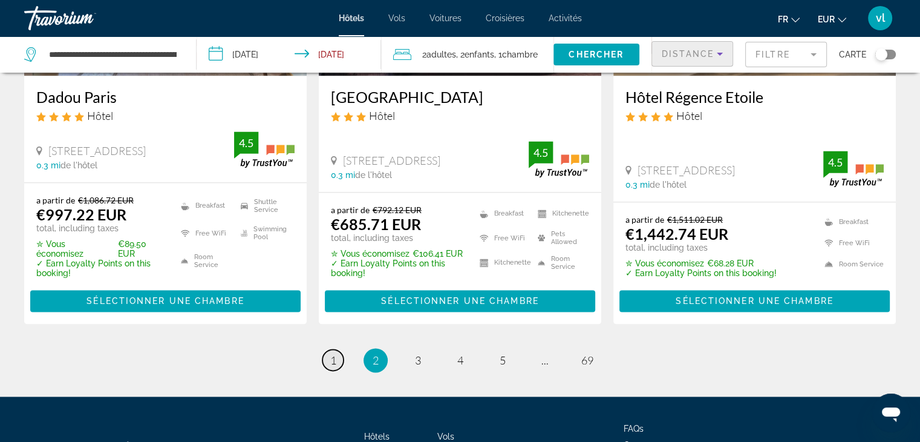
click at [337, 349] on link "page 1" at bounding box center [332, 359] width 21 height 21
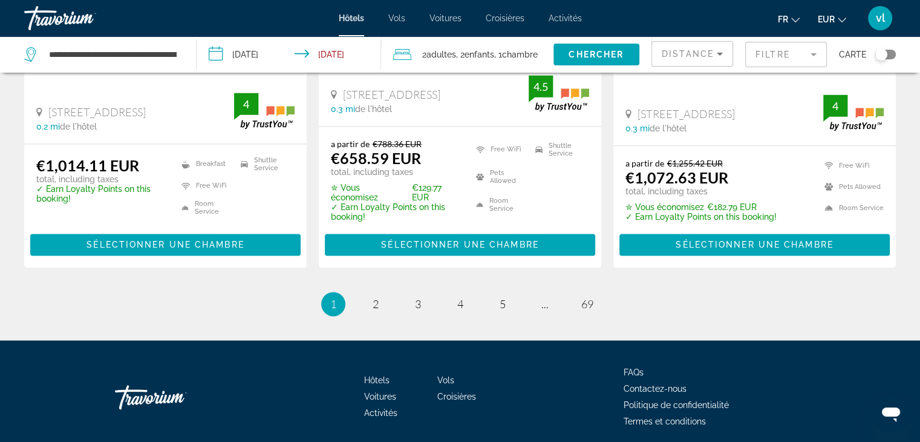
scroll to position [1731, 0]
